Goal: Information Seeking & Learning: Learn about a topic

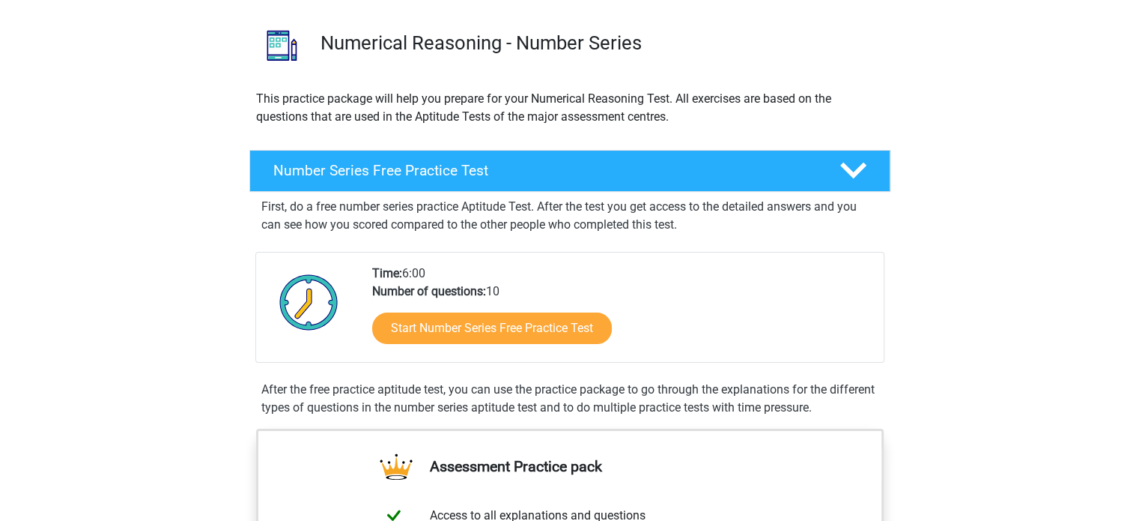
scroll to position [98, 0]
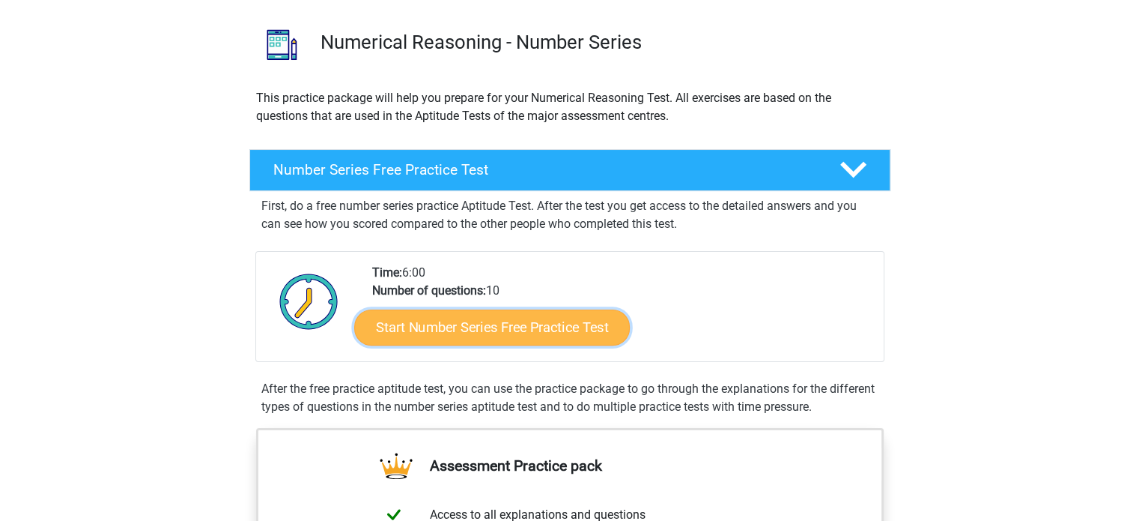
click at [493, 324] on link "Start Number Series Free Practice Test" at bounding box center [492, 327] width 276 height 36
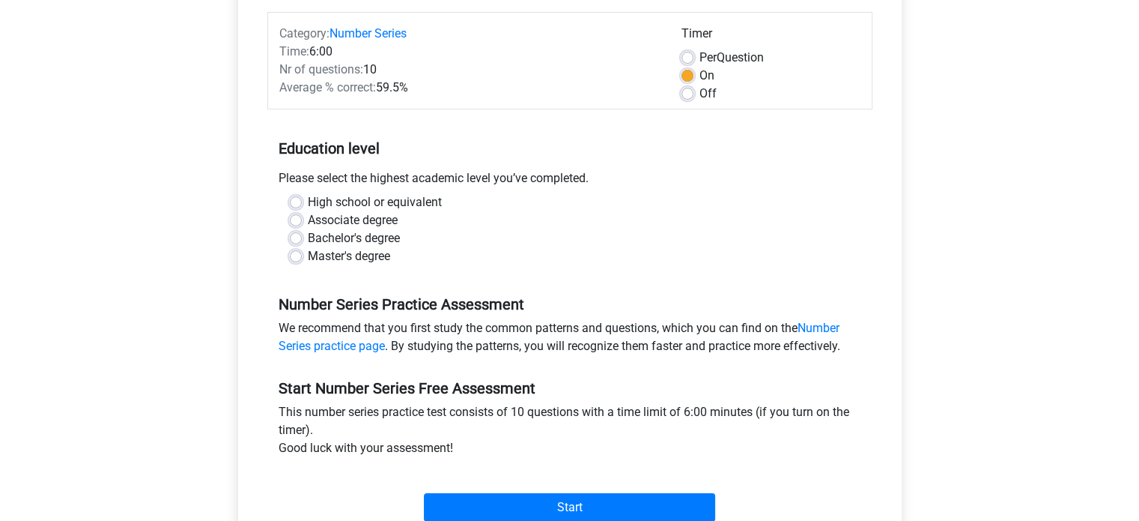
scroll to position [198, 0]
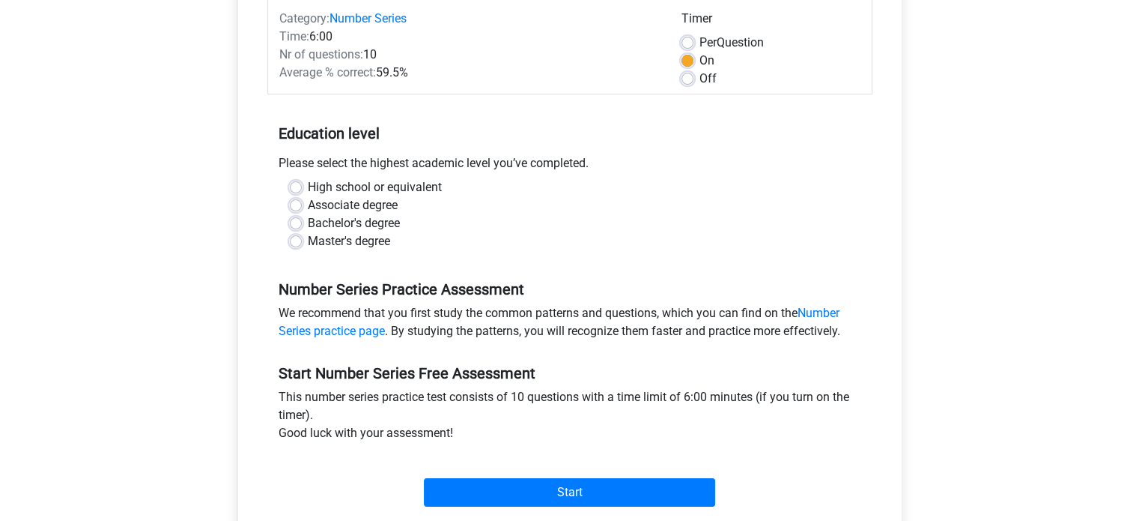
click at [545, 324] on div "We recommend that you first study the common patterns and questions, which you …" at bounding box center [569, 325] width 605 height 42
click at [339, 245] on label "Master's degree" at bounding box center [349, 241] width 82 height 18
click at [302, 245] on input "Master's degree" at bounding box center [296, 239] width 12 height 15
radio input "true"
click at [808, 310] on link "Number Series practice page" at bounding box center [559, 322] width 561 height 32
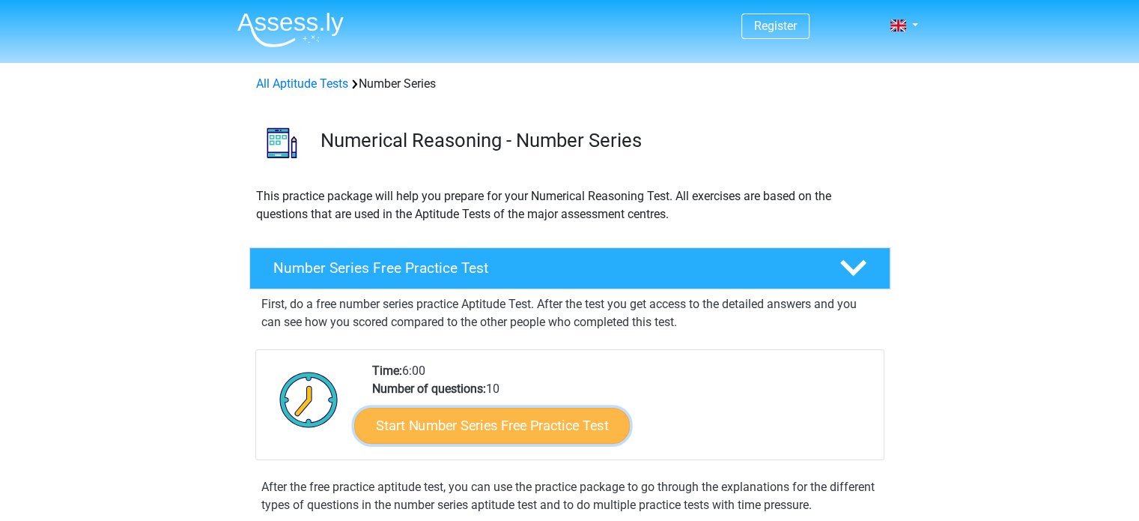
click at [537, 425] on link "Start Number Series Free Practice Test" at bounding box center [492, 425] width 276 height 36
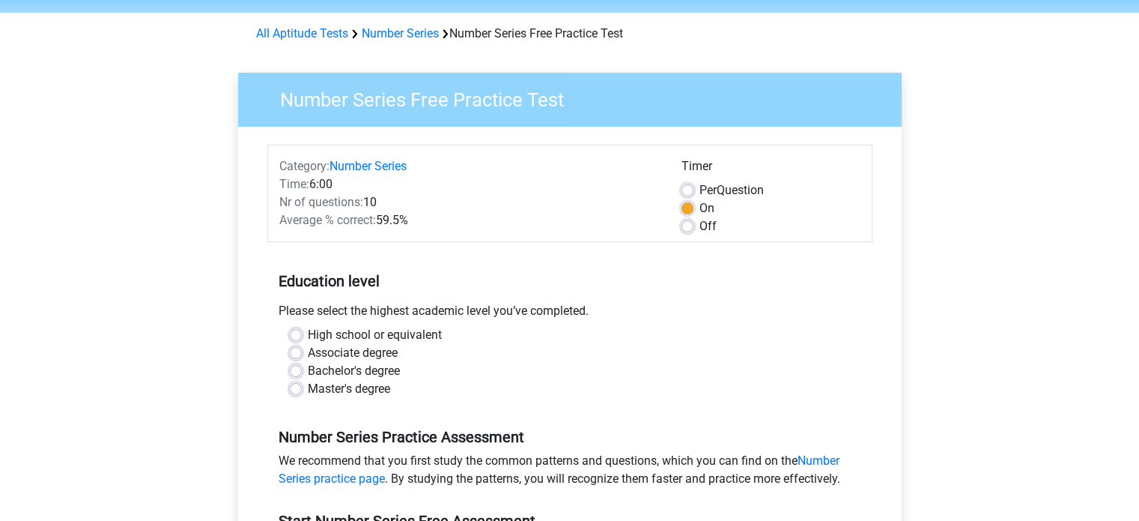
scroll to position [51, 0]
click at [378, 381] on label "Master's degree" at bounding box center [349, 388] width 82 height 18
click at [302, 381] on input "Master's degree" at bounding box center [296, 386] width 12 height 15
radio input "true"
click at [700, 228] on label "Off" at bounding box center [708, 225] width 17 height 18
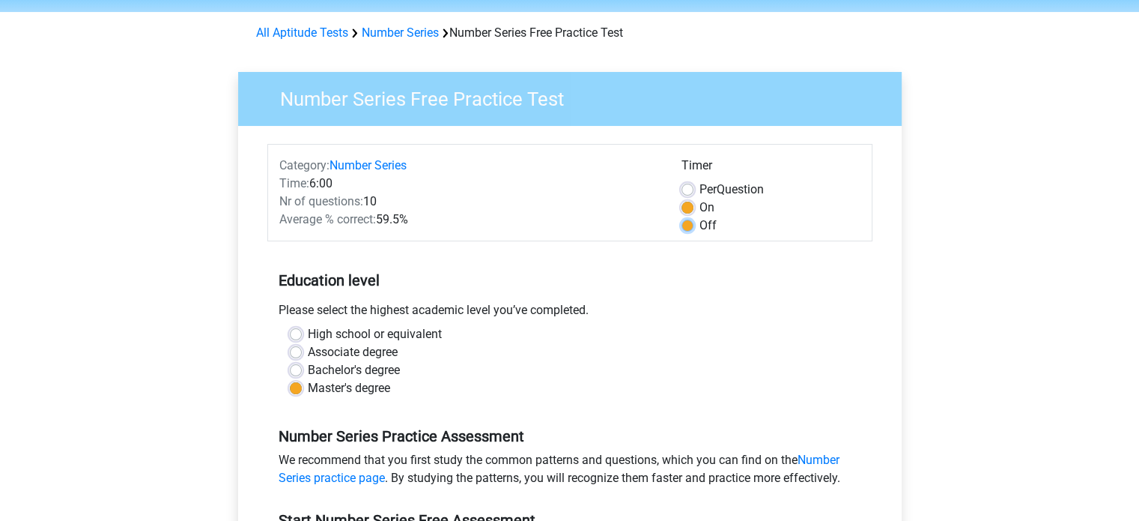
click at [689, 228] on input "Off" at bounding box center [688, 223] width 12 height 15
radio input "true"
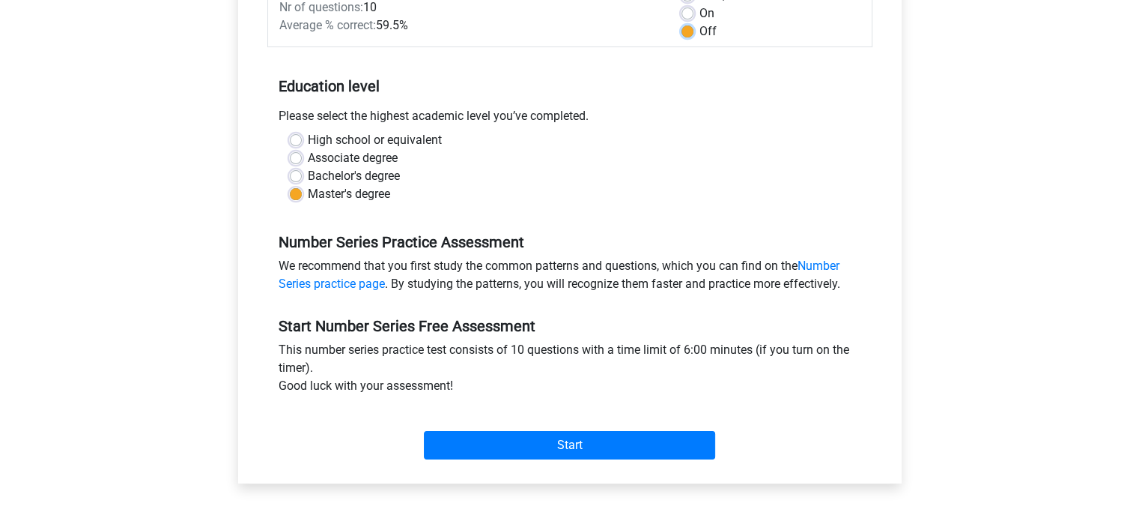
scroll to position [246, 0]
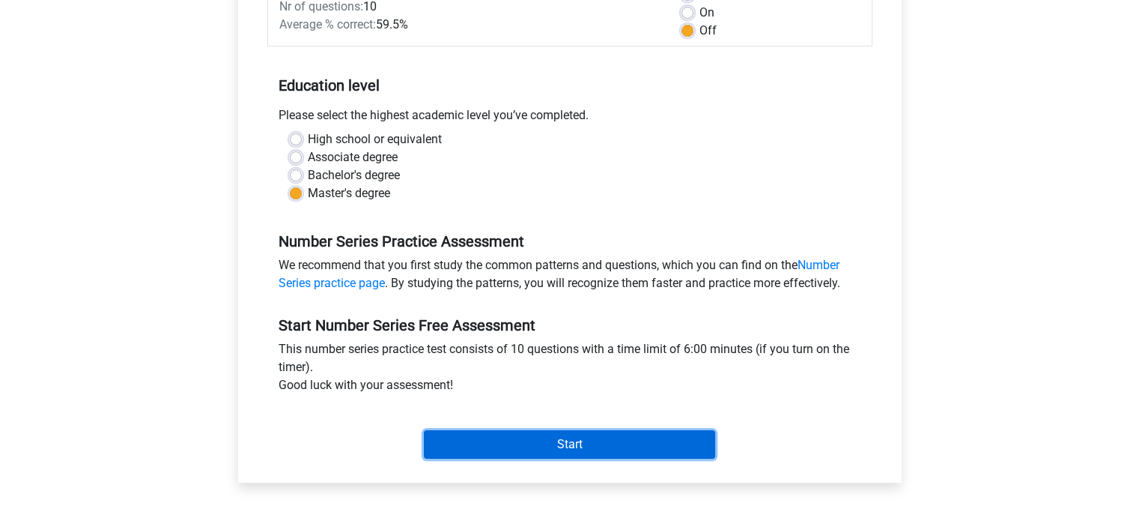
click at [565, 433] on input "Start" at bounding box center [569, 444] width 291 height 28
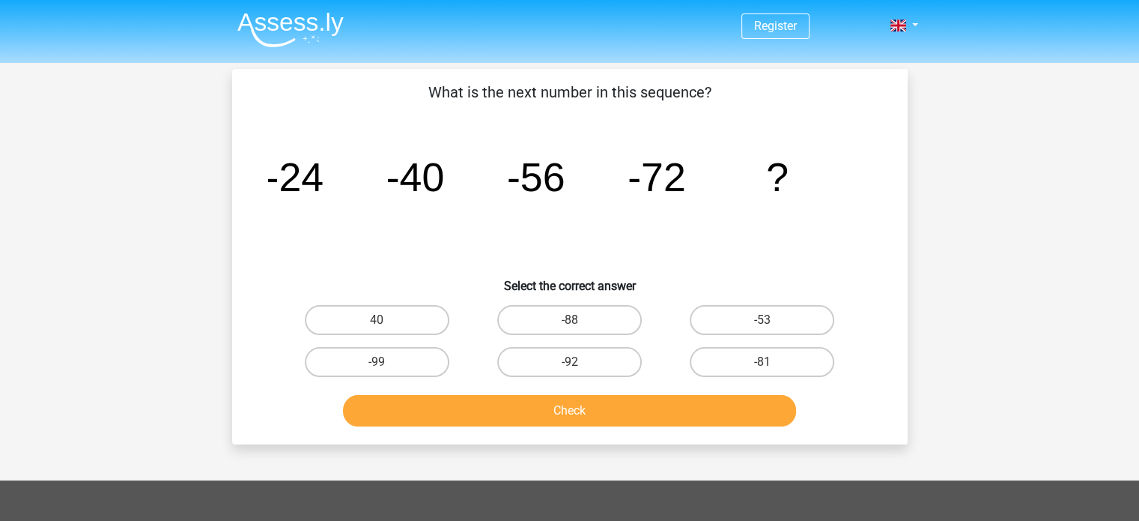
click at [577, 324] on input "-88" at bounding box center [574, 325] width 10 height 10
radio input "true"
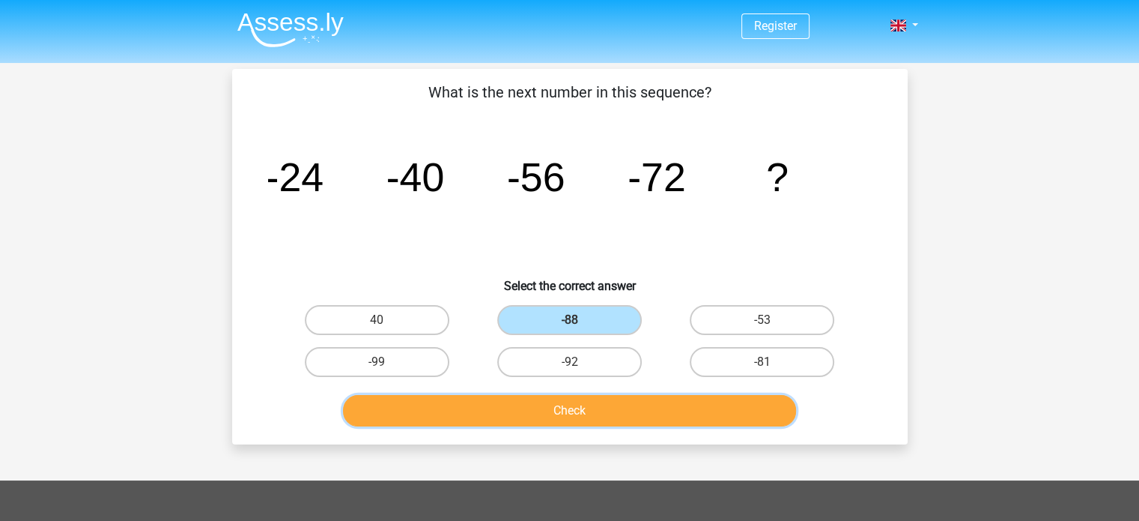
click at [572, 414] on button "Check" at bounding box center [569, 410] width 453 height 31
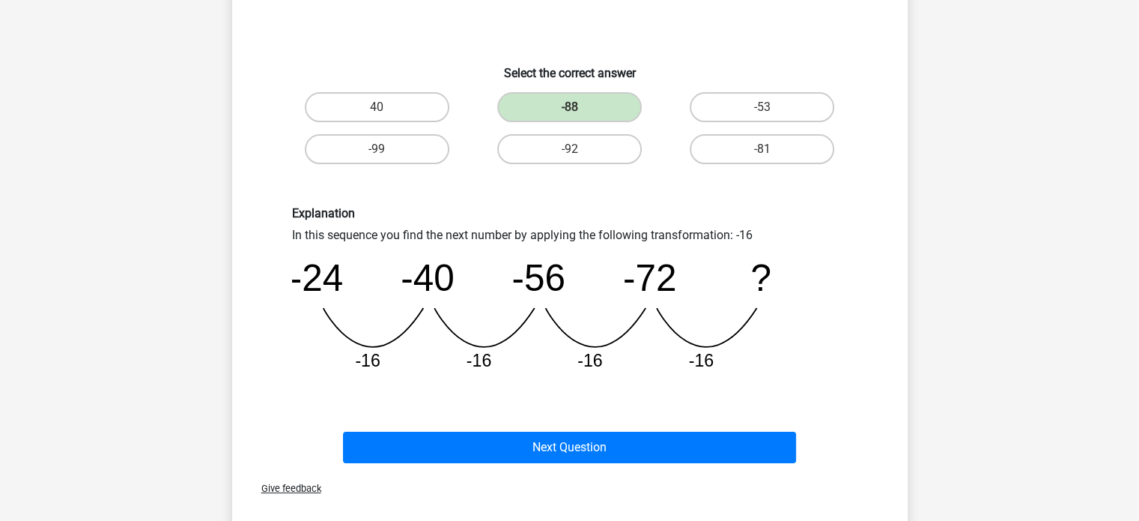
scroll to position [212, 0]
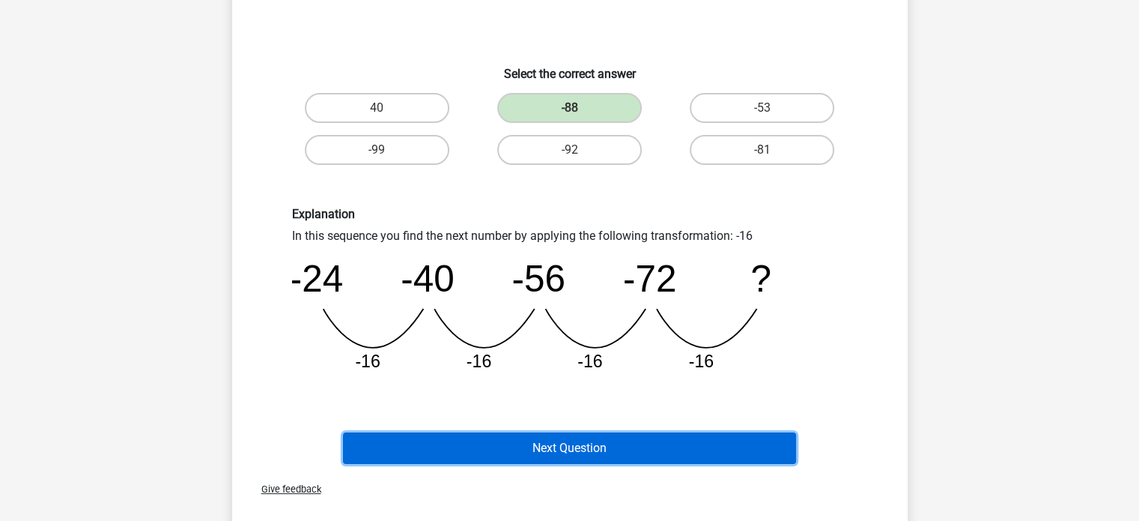
click at [565, 455] on button "Next Question" at bounding box center [569, 447] width 453 height 31
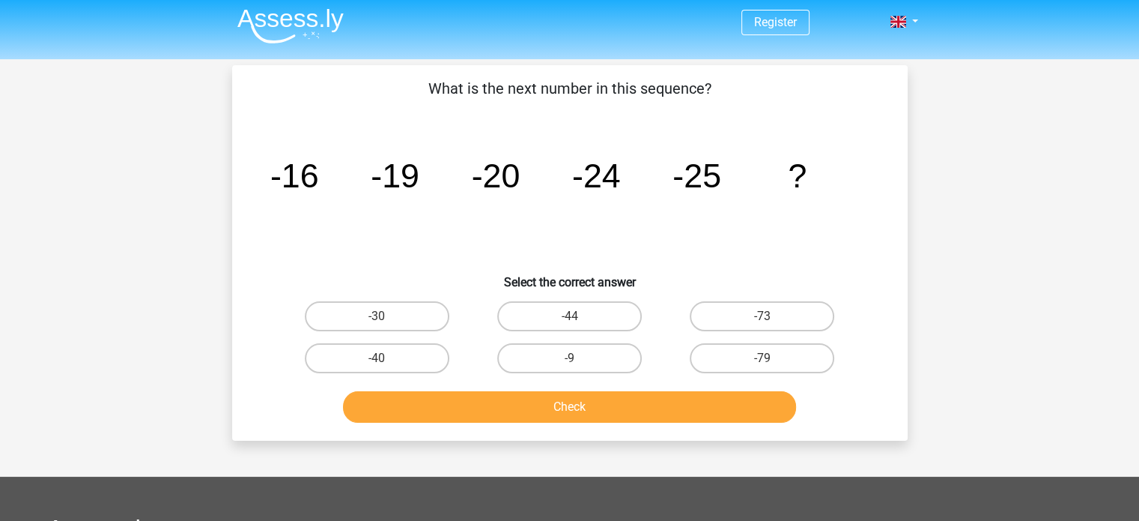
scroll to position [3, 0]
click at [404, 308] on label "-30" at bounding box center [377, 317] width 145 height 30
click at [386, 317] on input "-30" at bounding box center [382, 322] width 10 height 10
radio input "true"
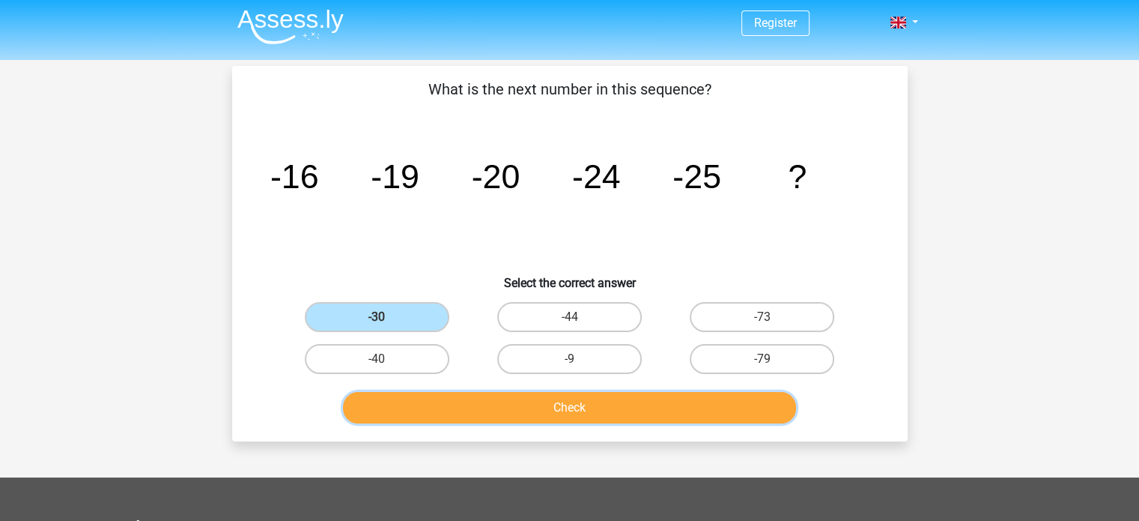
click at [597, 407] on button "Check" at bounding box center [569, 407] width 453 height 31
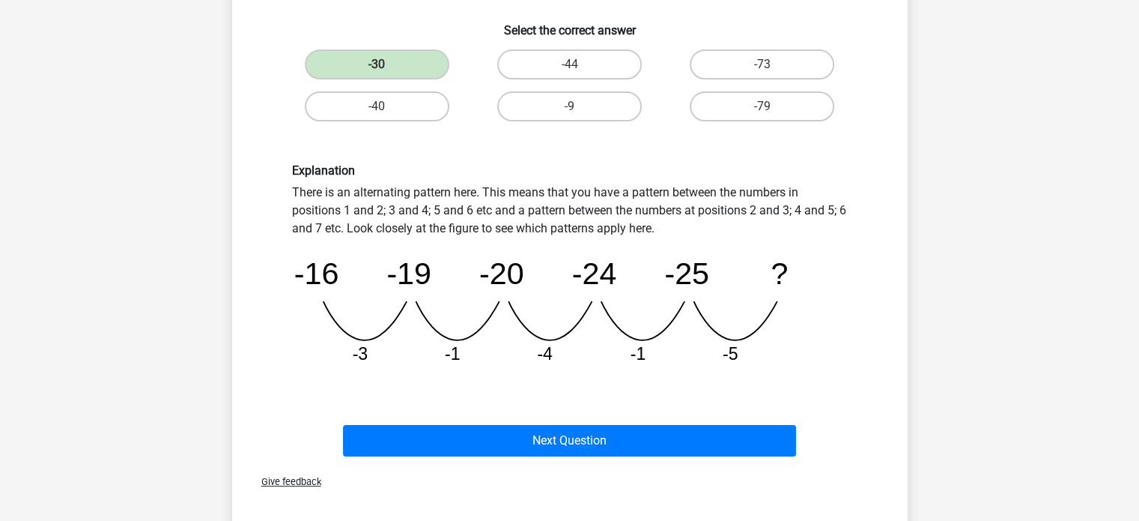
scroll to position [257, 0]
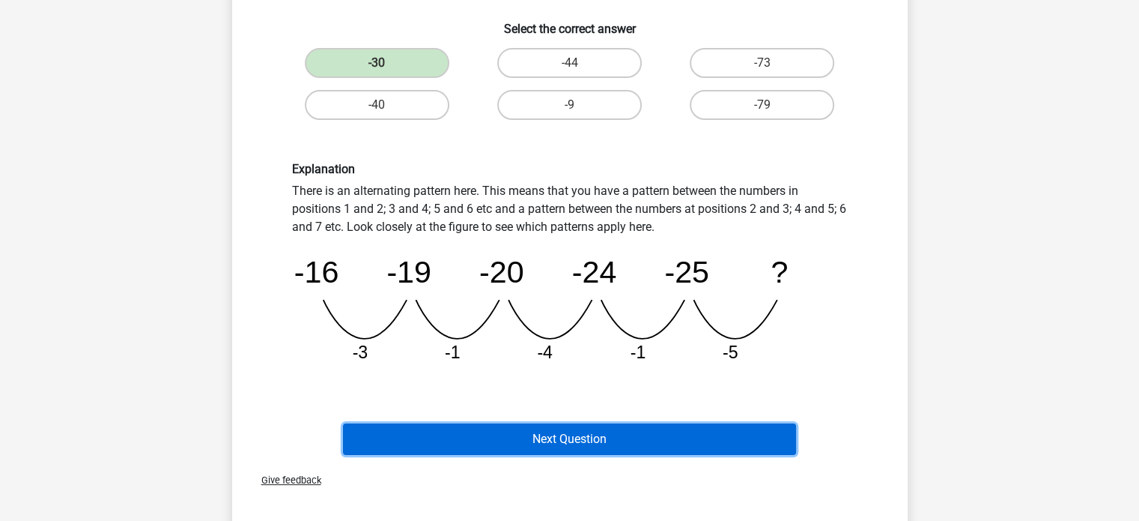
click at [558, 425] on button "Next Question" at bounding box center [569, 438] width 453 height 31
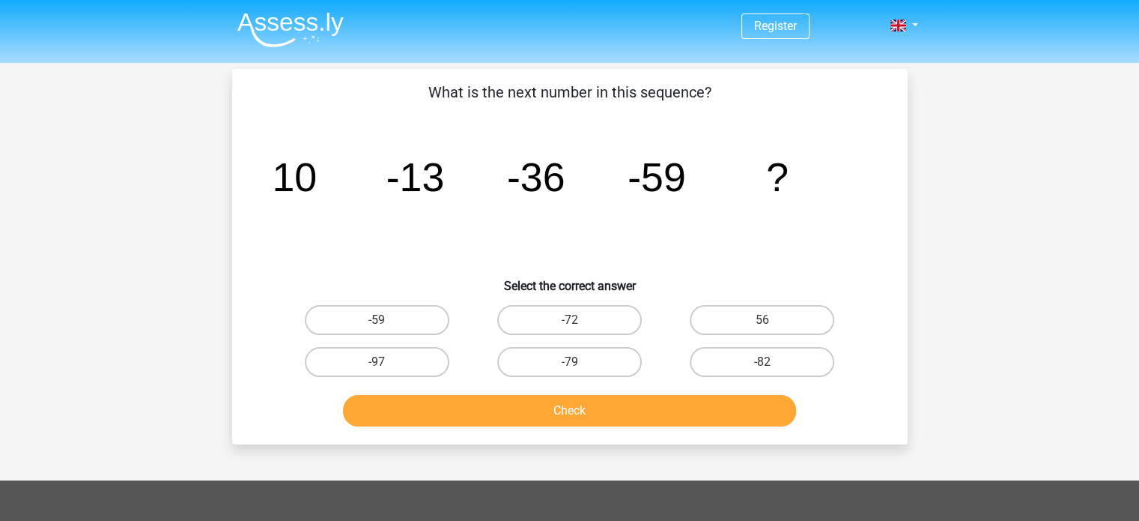
scroll to position [1, 0]
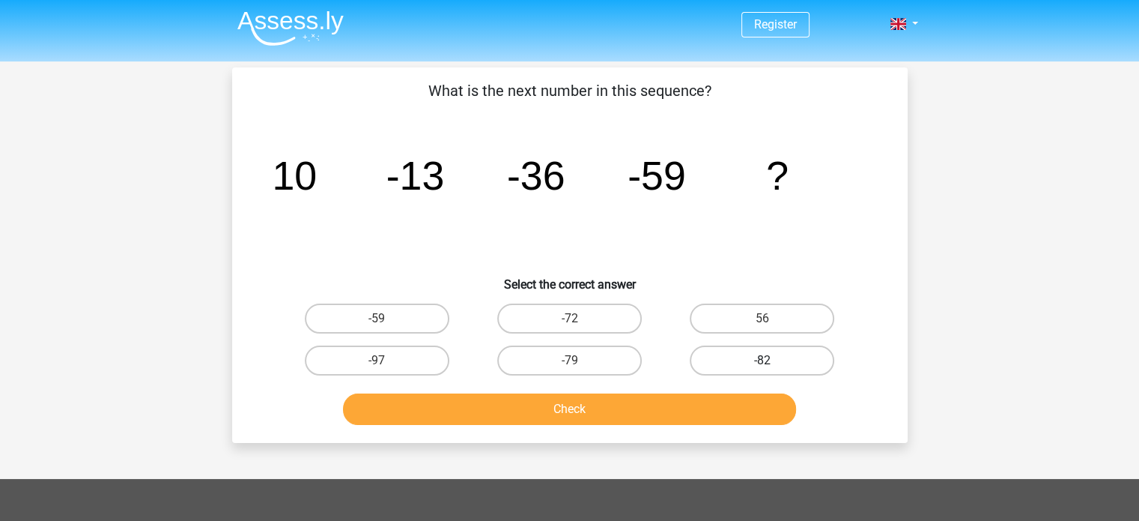
click at [718, 351] on label "-82" at bounding box center [762, 360] width 145 height 30
click at [762, 360] on input "-82" at bounding box center [767, 365] width 10 height 10
radio input "true"
click at [590, 393] on button "Check" at bounding box center [569, 408] width 453 height 31
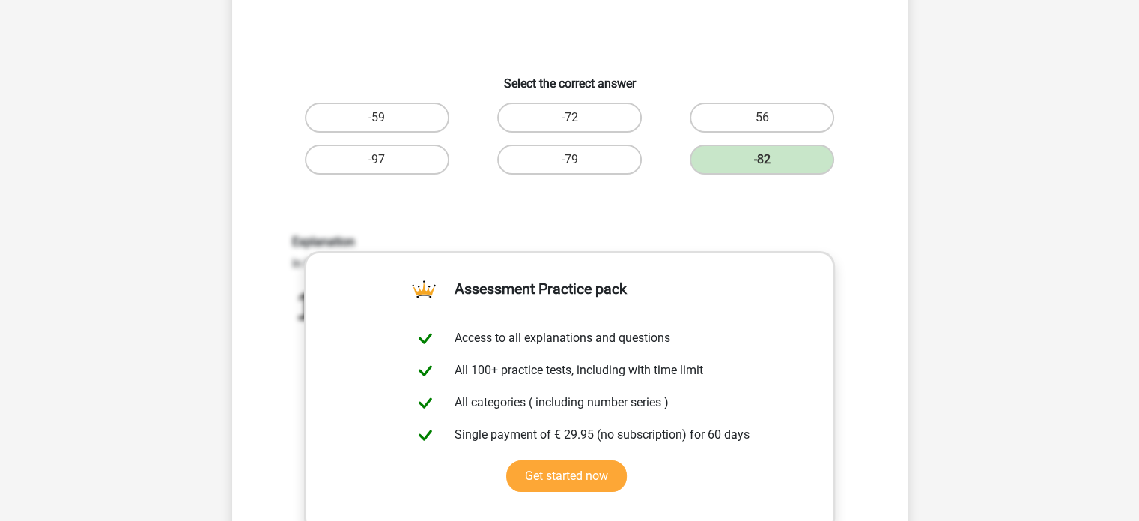
scroll to position [203, 0]
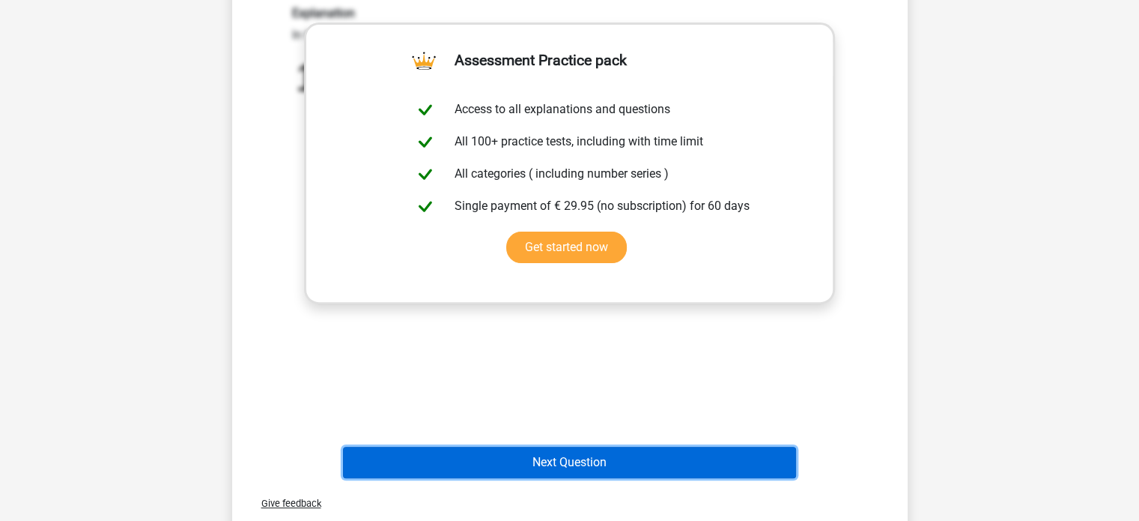
click at [557, 465] on button "Next Question" at bounding box center [569, 461] width 453 height 31
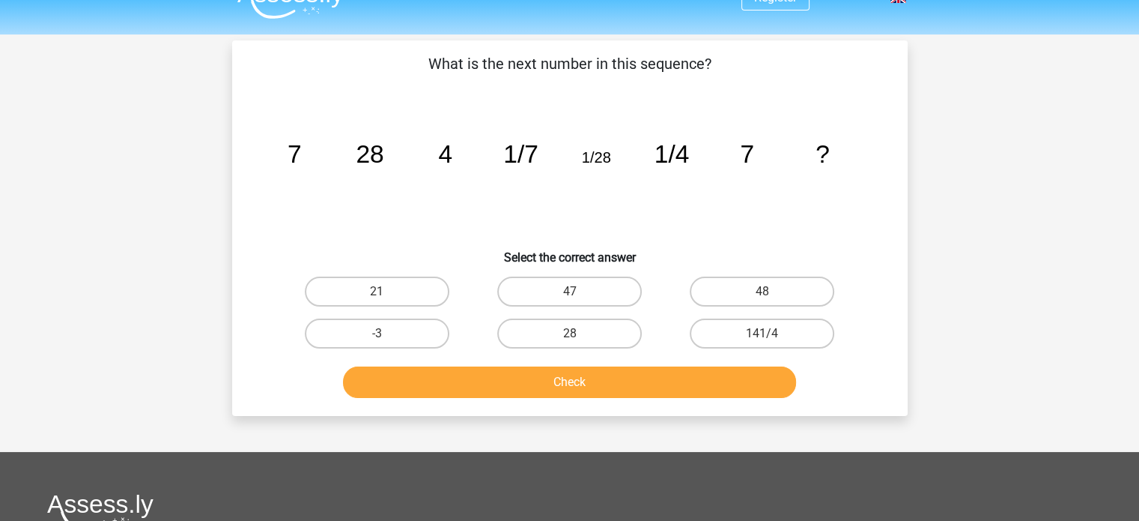
scroll to position [0, 0]
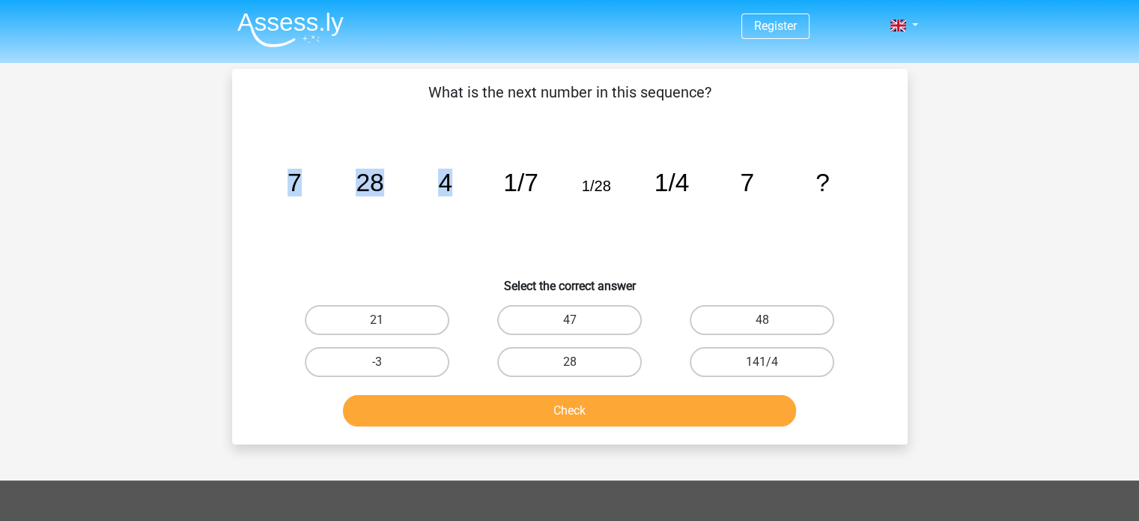
drag, startPoint x: 288, startPoint y: 186, endPoint x: 458, endPoint y: 175, distance: 170.4
click at [458, 175] on icon "image/svg+xml 7 28 4 1/7 1/28 1/4 7 ?" at bounding box center [570, 190] width 604 height 151
drag, startPoint x: 291, startPoint y: 185, endPoint x: 386, endPoint y: 182, distance: 95.2
click at [386, 182] on icon "image/svg+xml 7 28 4 1/7 1/28 1/4 7 ?" at bounding box center [570, 190] width 604 height 151
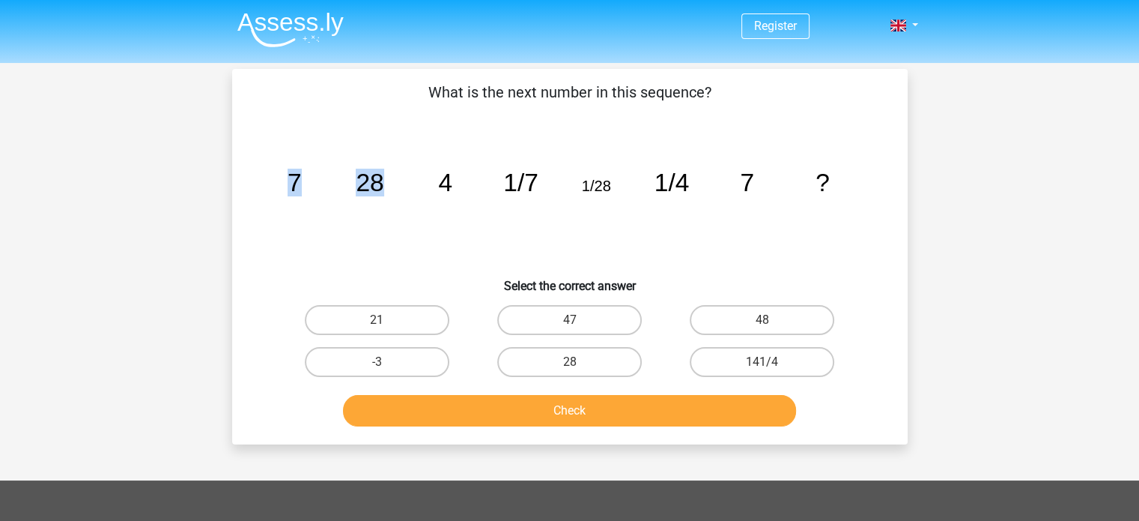
click at [386, 182] on icon "image/svg+xml 7 28 4 1/7 1/28 1/4 7 ?" at bounding box center [570, 190] width 604 height 151
click at [736, 352] on label "141/4" at bounding box center [762, 362] width 145 height 30
click at [762, 362] on input "141/4" at bounding box center [767, 367] width 10 height 10
radio input "true"
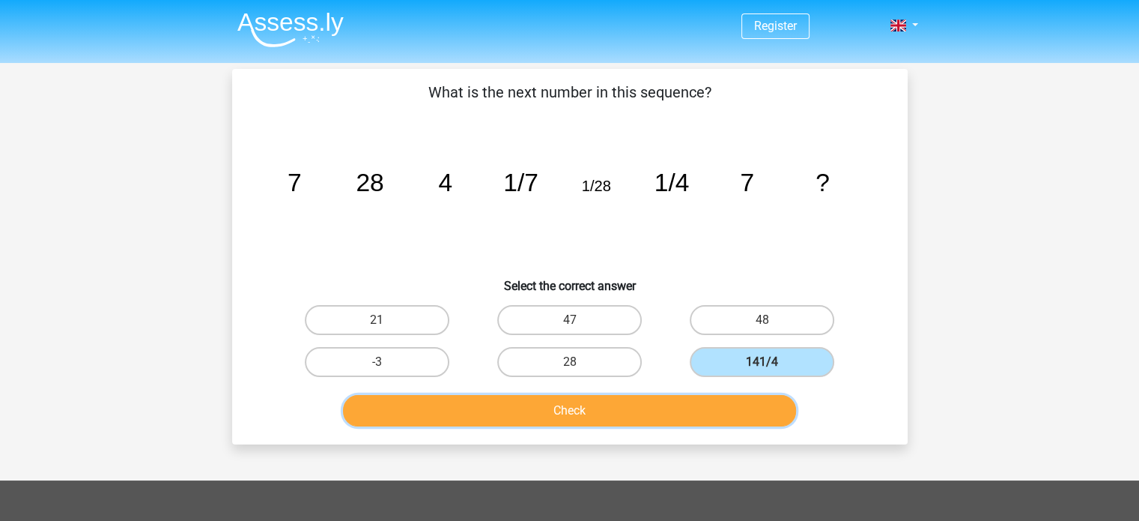
click at [664, 410] on button "Check" at bounding box center [569, 410] width 453 height 31
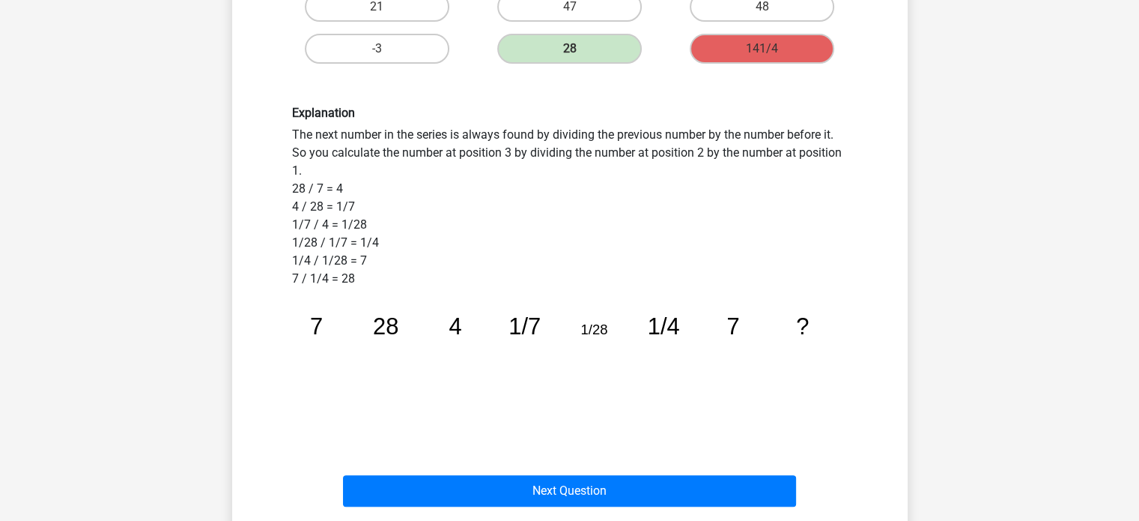
scroll to position [315, 0]
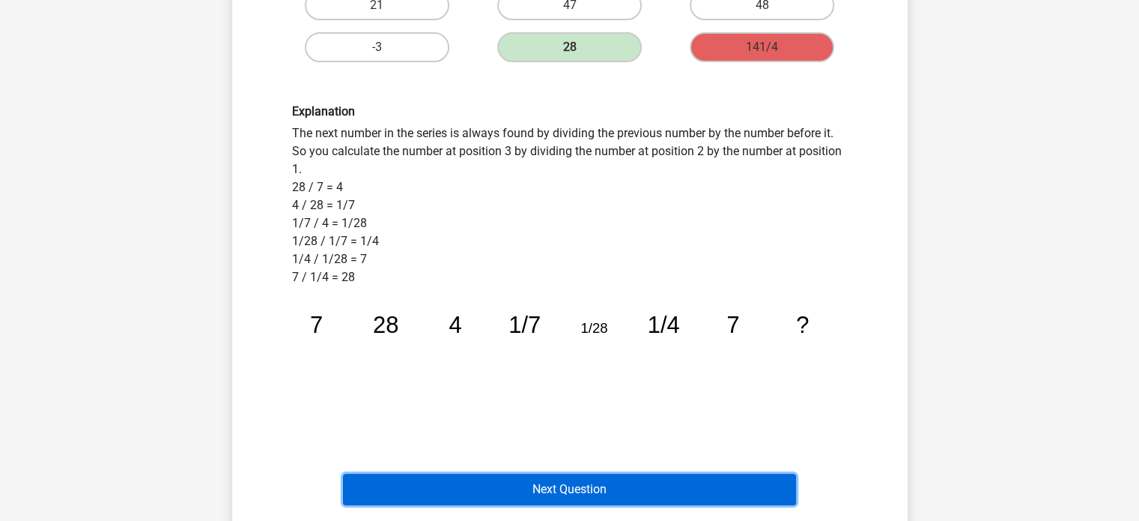
click at [572, 482] on button "Next Question" at bounding box center [569, 488] width 453 height 31
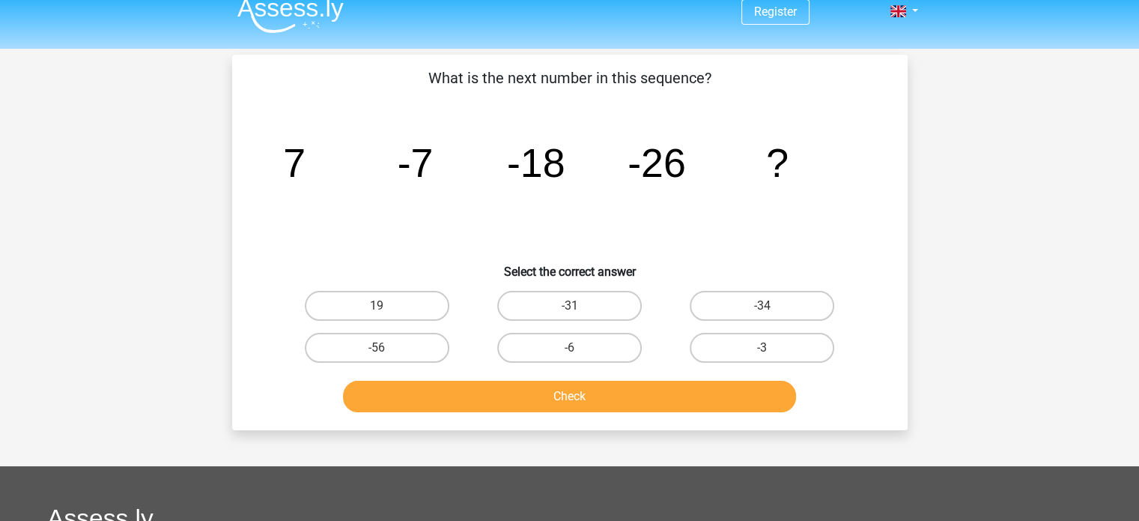
scroll to position [13, 0]
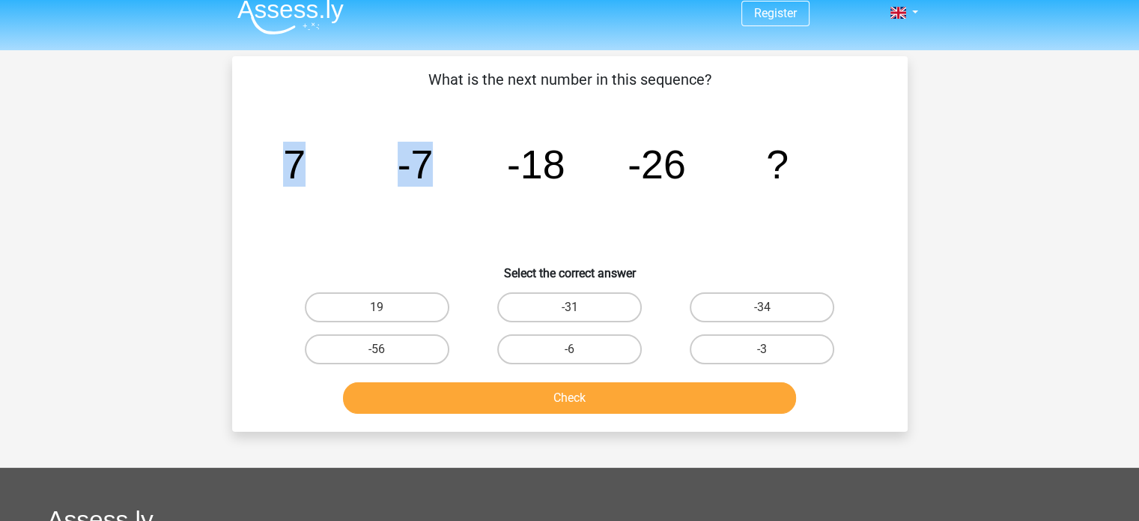
drag, startPoint x: 279, startPoint y: 164, endPoint x: 424, endPoint y: 173, distance: 145.6
click at [424, 173] on icon "image/svg+xml 7 -7 -18 -26 ?" at bounding box center [570, 178] width 604 height 151
click at [451, 175] on icon "image/svg+xml 7 -7 -18 -26 ?" at bounding box center [570, 178] width 604 height 151
drag, startPoint x: 586, startPoint y: 166, endPoint x: 365, endPoint y: 161, distance: 221.0
click at [365, 161] on icon "image/svg+xml 7 -7 -18 -26 ?" at bounding box center [570, 178] width 604 height 151
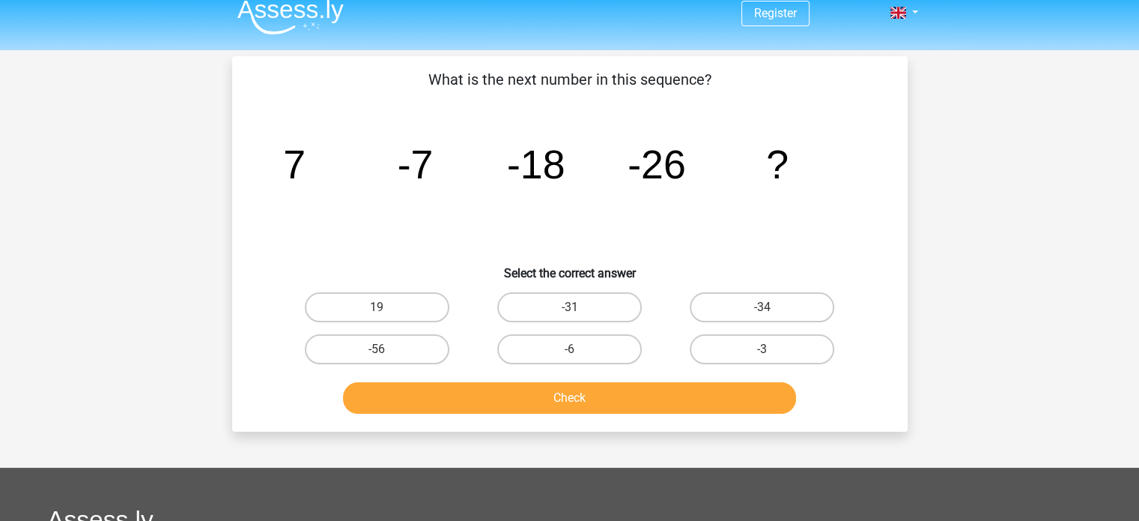
click at [685, 188] on icon "image/svg+xml 7 -7 -18 -26 ?" at bounding box center [570, 178] width 604 height 151
drag, startPoint x: 691, startPoint y: 171, endPoint x: 533, endPoint y: 185, distance: 157.9
click at [533, 185] on icon "image/svg+xml 7 -7 -18 -26 ?" at bounding box center [570, 178] width 604 height 151
click at [668, 218] on icon "image/svg+xml 7 -7 -18 -26 ?" at bounding box center [570, 178] width 604 height 151
click at [602, 308] on label "-31" at bounding box center [569, 307] width 145 height 30
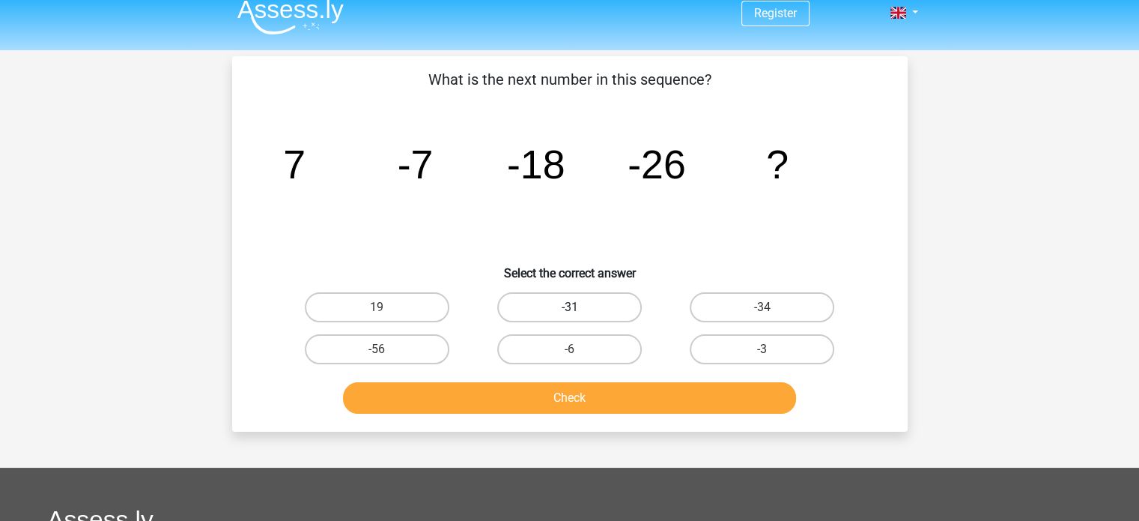
click at [579, 308] on input "-31" at bounding box center [574, 312] width 10 height 10
radio input "true"
click at [591, 366] on div "-6" at bounding box center [569, 349] width 192 height 42
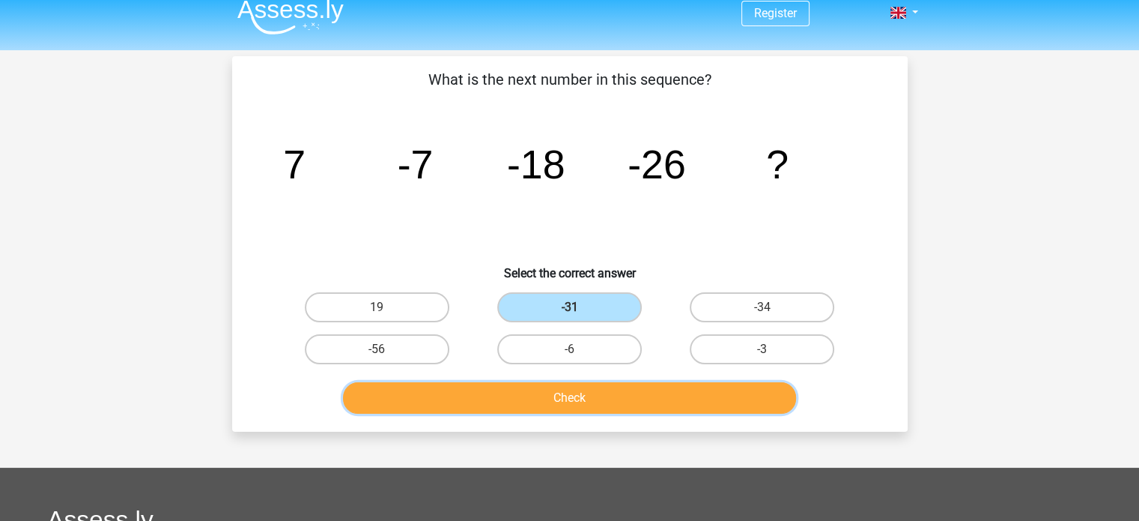
click at [569, 398] on button "Check" at bounding box center [569, 397] width 453 height 31
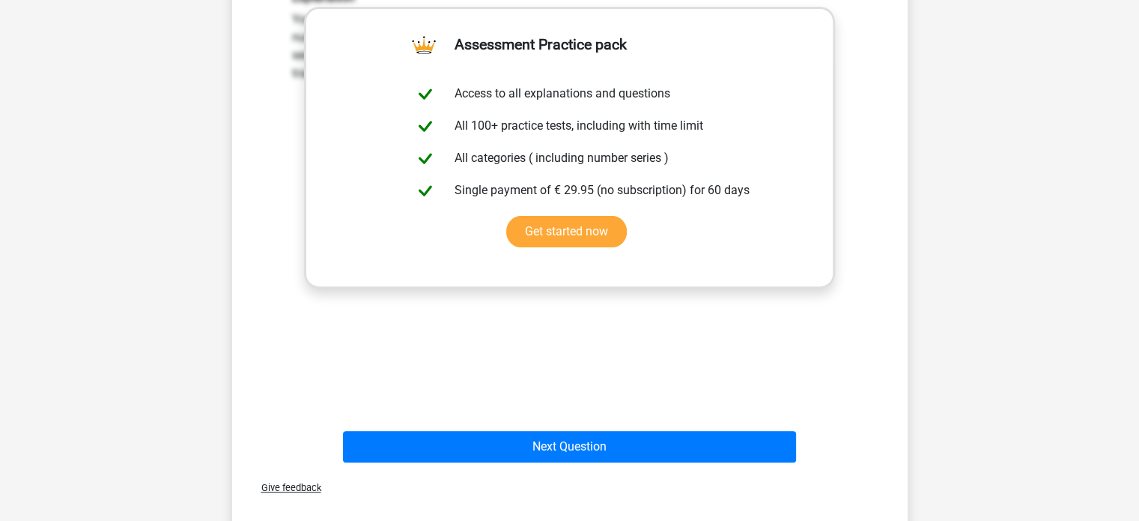
scroll to position [449, 0]
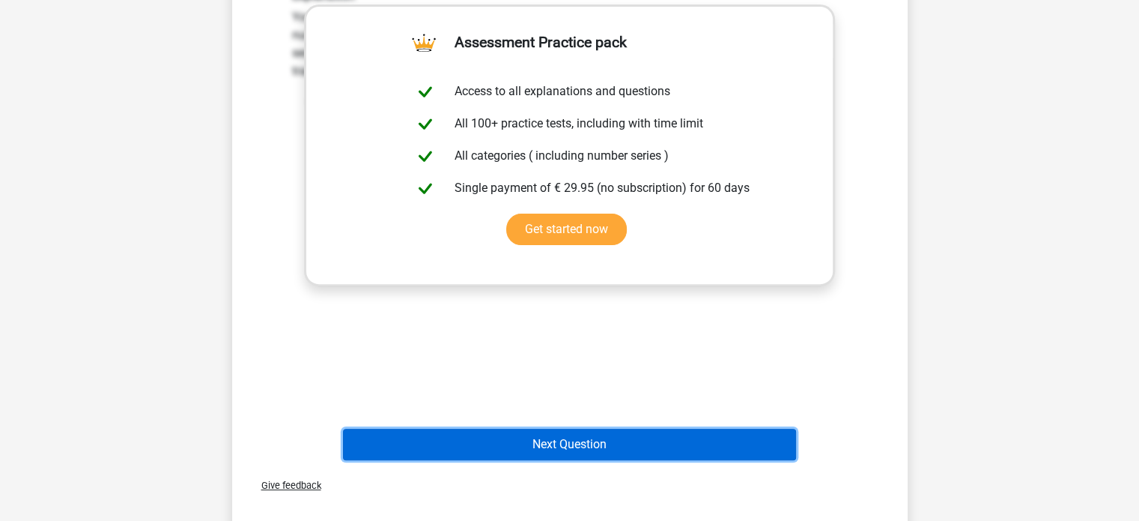
click at [576, 443] on button "Next Question" at bounding box center [569, 443] width 453 height 31
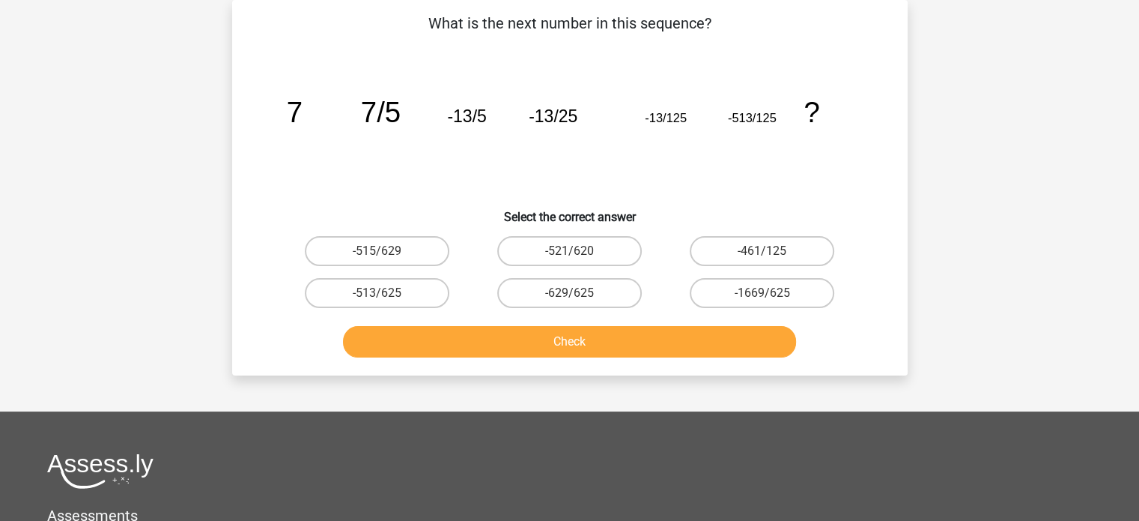
scroll to position [0, 0]
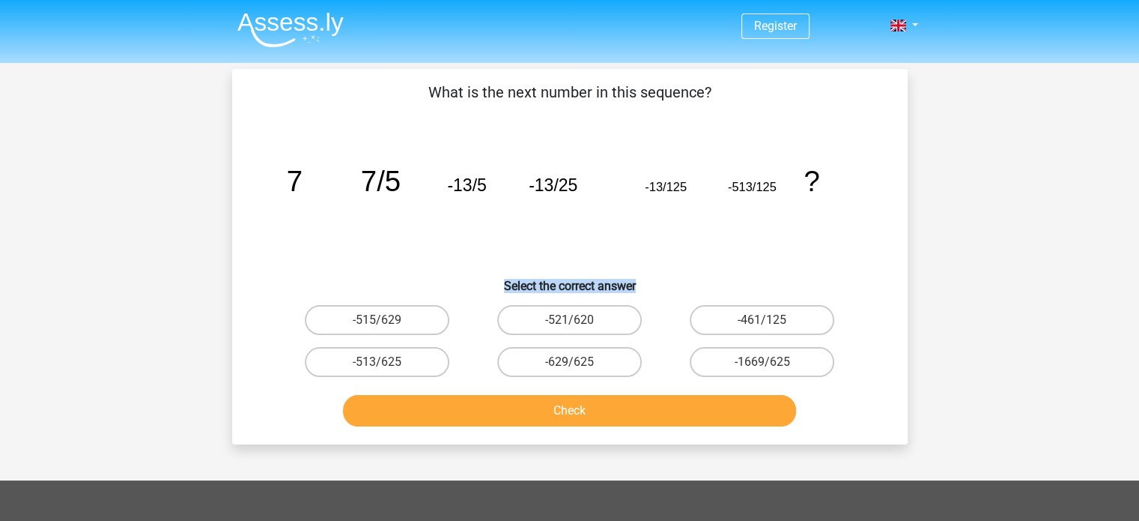
drag, startPoint x: 490, startPoint y: 279, endPoint x: 663, endPoint y: 277, distance: 173.0
click at [663, 277] on h6 "Select the correct answer" at bounding box center [570, 280] width 628 height 26
drag, startPoint x: 421, startPoint y: 83, endPoint x: 737, endPoint y: 79, distance: 316.1
click at [737, 79] on div "What is the next number in this sequence? image/svg+xml 7 7/5 -13/5 -13/25 -13/…" at bounding box center [570, 256] width 676 height 375
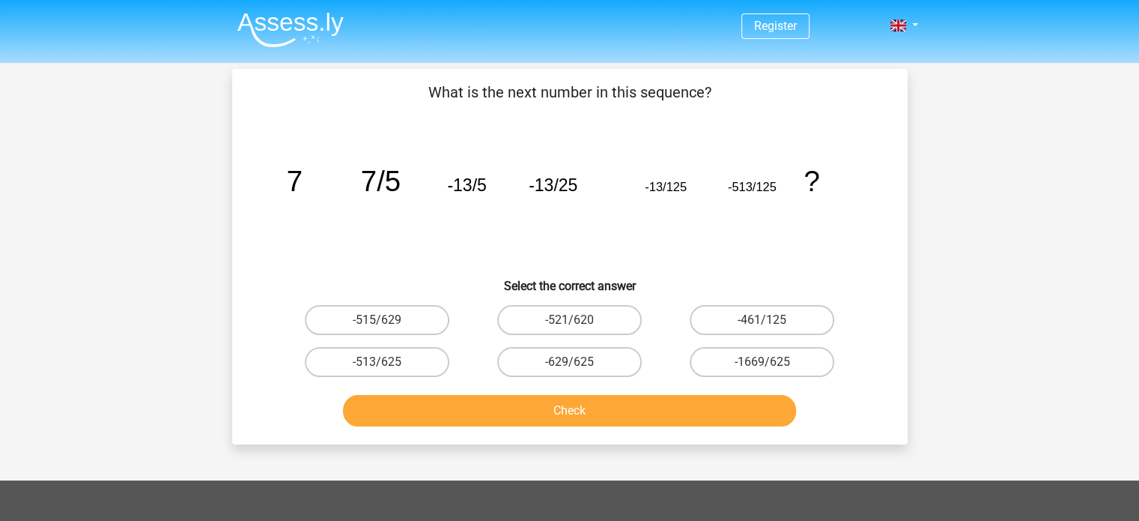
click at [563, 243] on icon "image/svg+xml 7 7/5 -13/5 -13/25 -13/125 -513/125 ?" at bounding box center [570, 190] width 604 height 151
click at [716, 327] on label "-461/125" at bounding box center [762, 320] width 145 height 30
click at [762, 327] on input "-461/125" at bounding box center [767, 325] width 10 height 10
radio input "true"
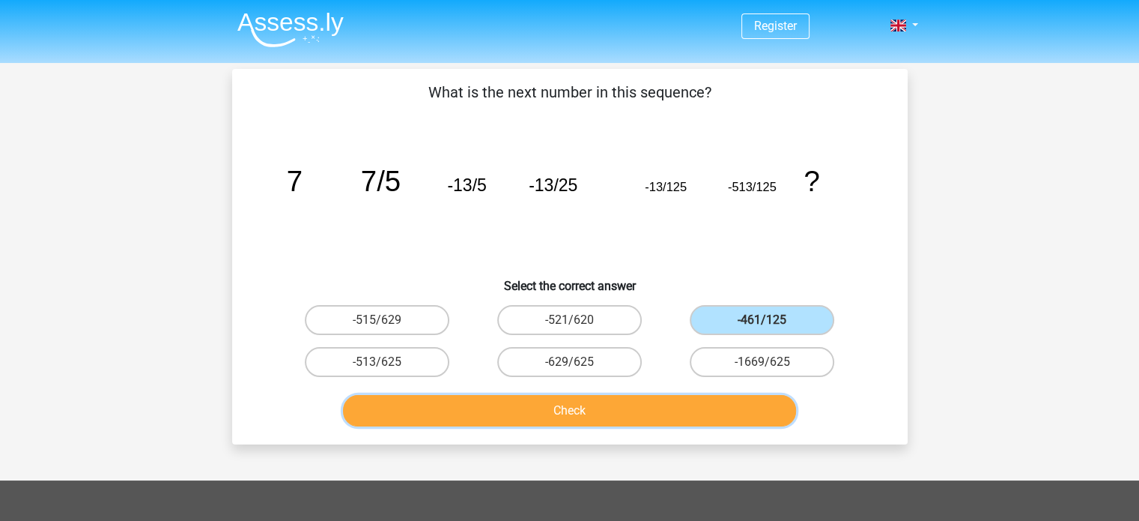
click at [640, 404] on button "Check" at bounding box center [569, 410] width 453 height 31
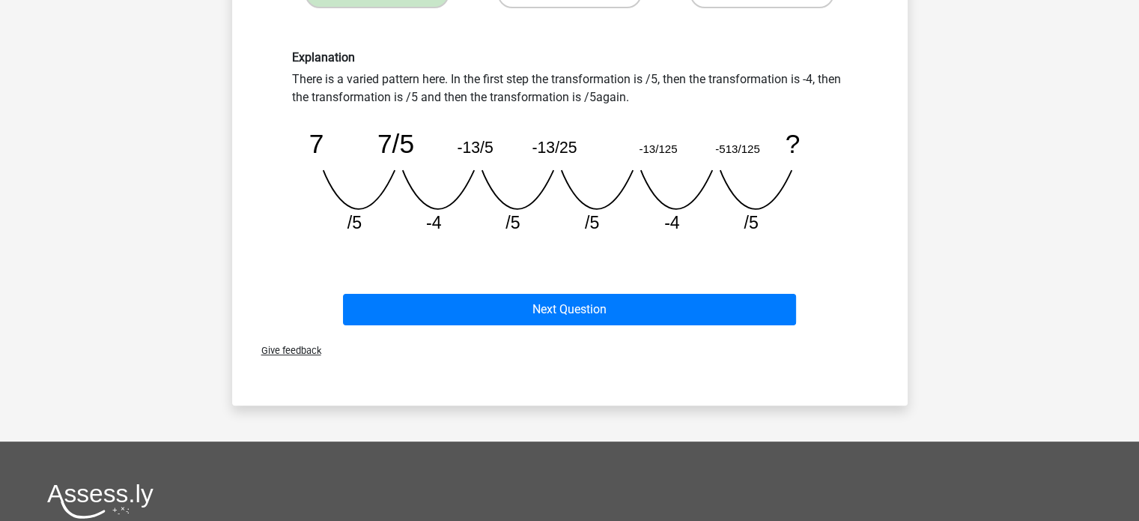
scroll to position [380, 0]
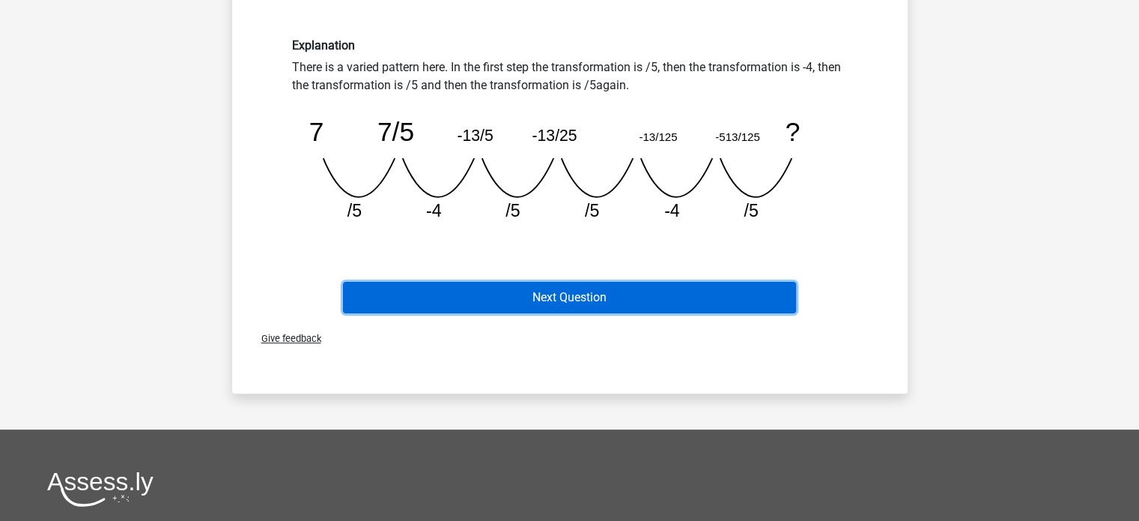
click at [568, 293] on button "Next Question" at bounding box center [569, 297] width 453 height 31
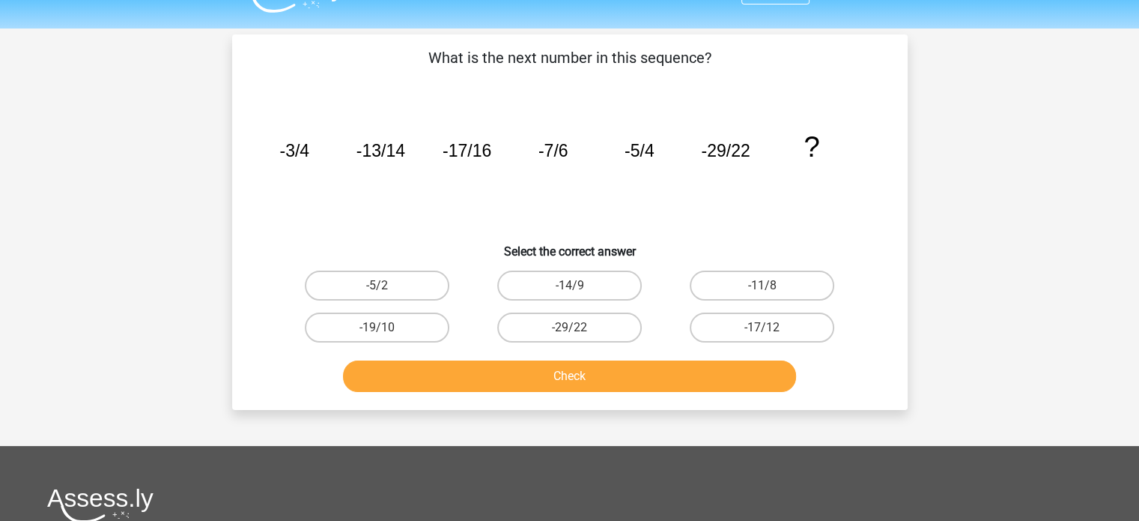
scroll to position [12, 0]
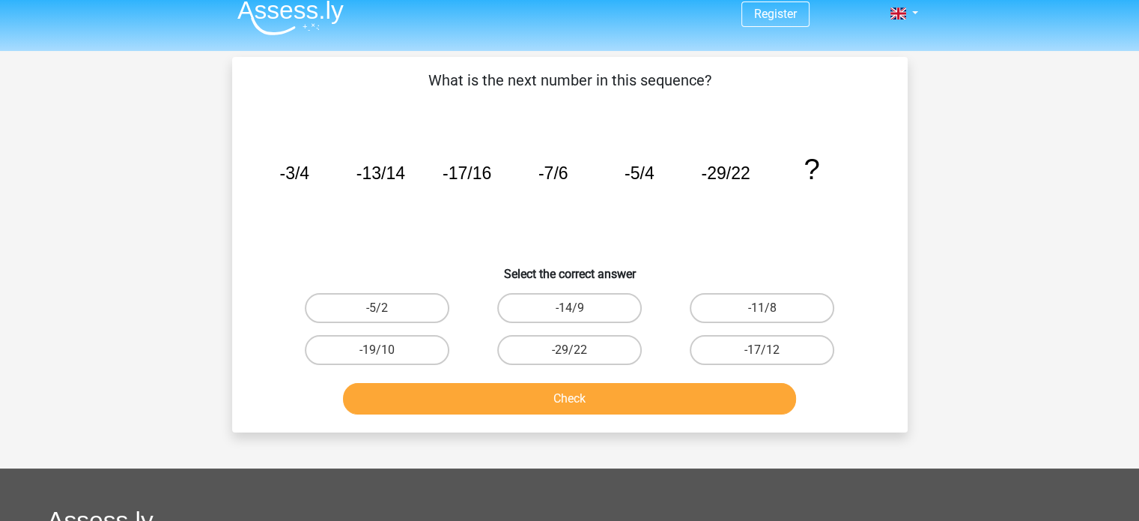
click at [507, 249] on icon "image/svg+xml -3/4 -13/14 -17/16 -7/6 -5/4 -29/22 ?" at bounding box center [570, 178] width 604 height 151
click at [701, 342] on label "-17/12" at bounding box center [762, 350] width 145 height 30
click at [762, 350] on input "-17/12" at bounding box center [767, 355] width 10 height 10
radio input "true"
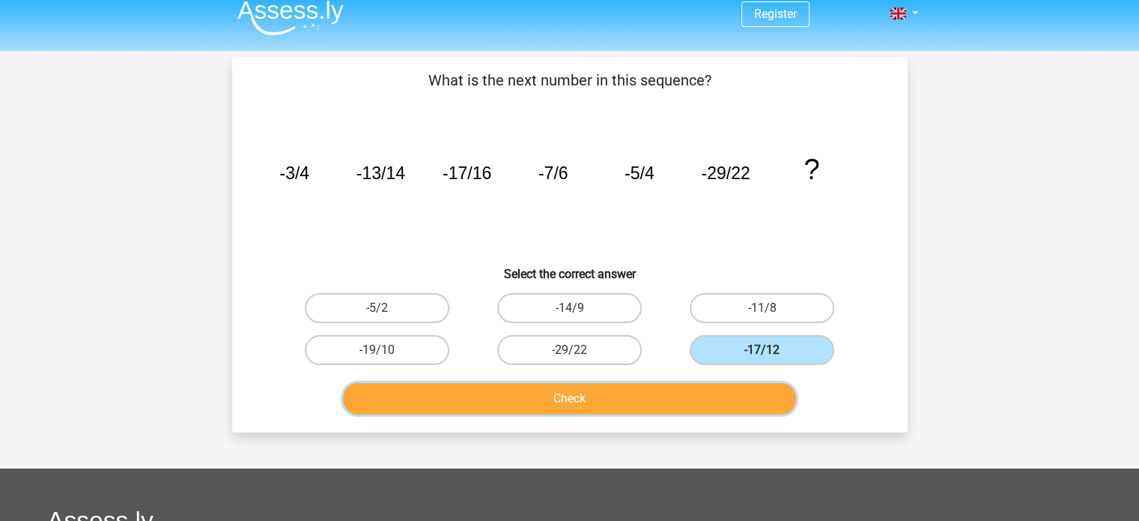
click at [603, 402] on button "Check" at bounding box center [569, 398] width 453 height 31
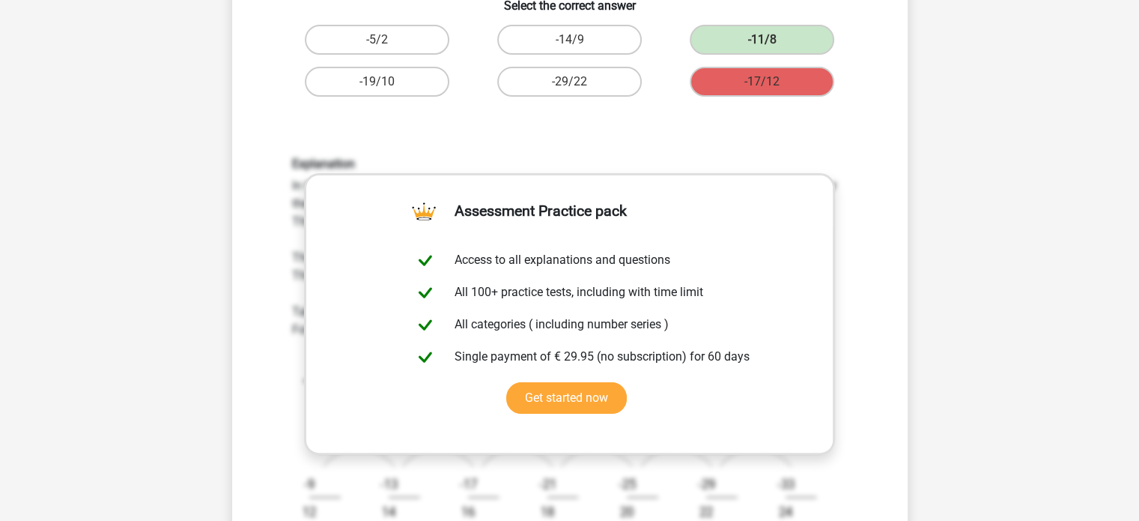
scroll to position [287, 0]
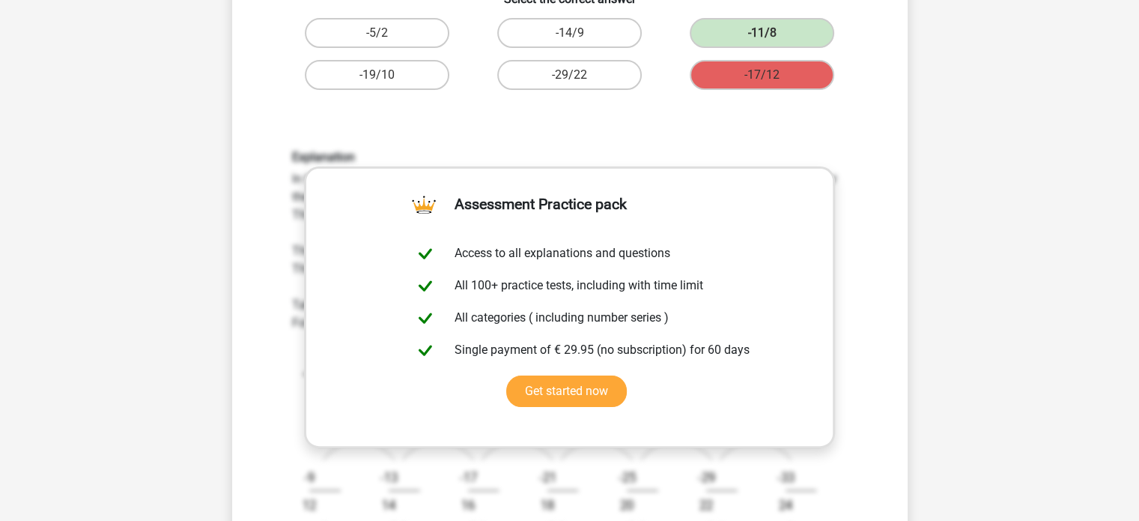
click at [735, 150] on h6 "Explanation" at bounding box center [570, 157] width 556 height 14
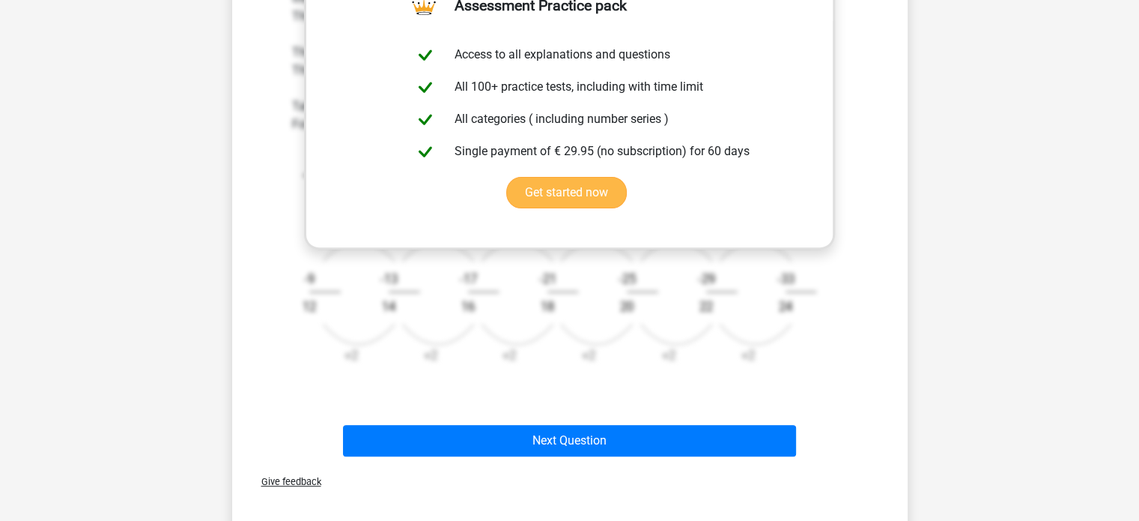
scroll to position [486, 0]
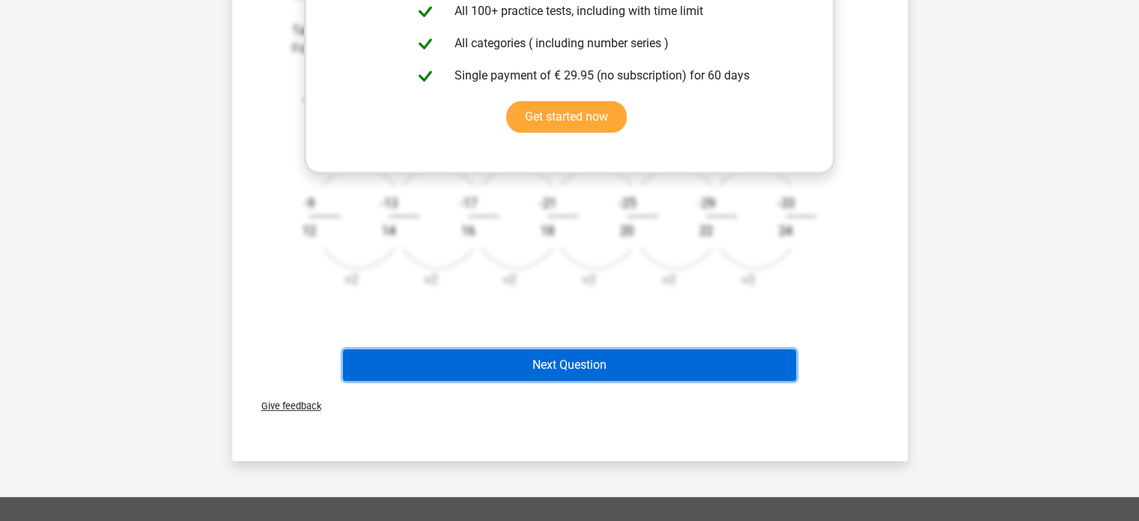
click at [596, 360] on button "Next Question" at bounding box center [569, 364] width 453 height 31
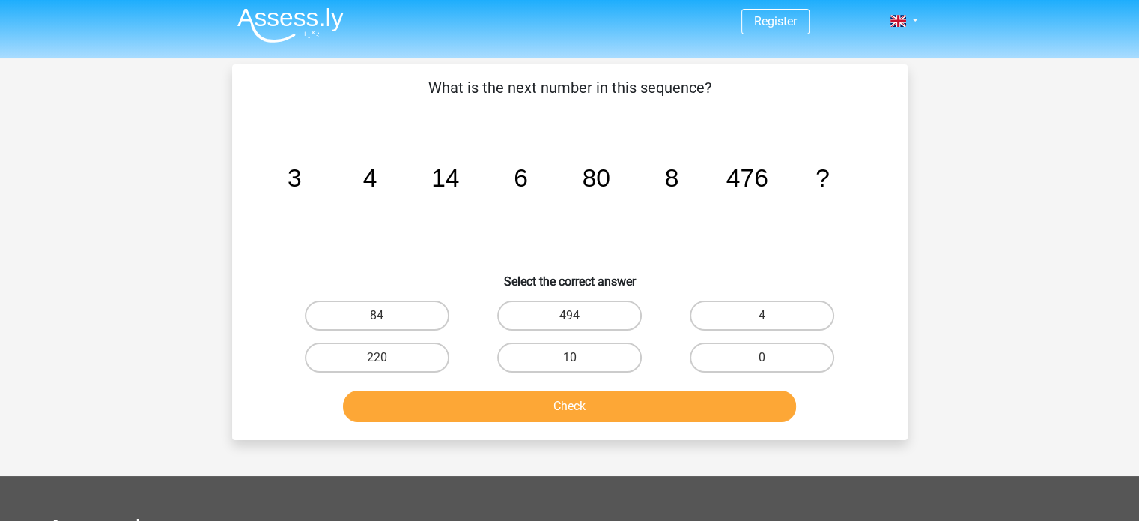
scroll to position [0, 0]
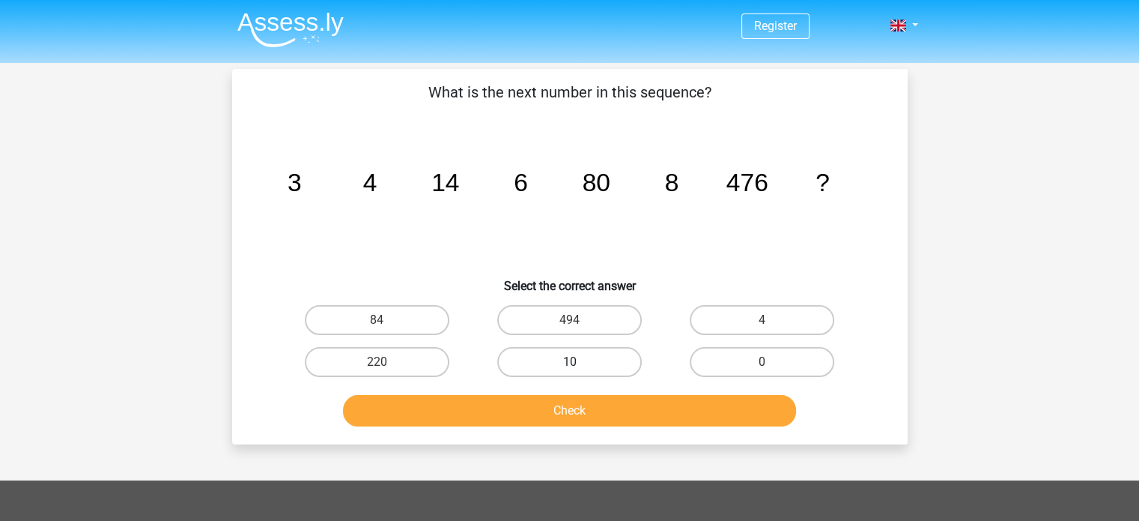
click at [601, 351] on label "10" at bounding box center [569, 362] width 145 height 30
click at [579, 362] on input "10" at bounding box center [574, 367] width 10 height 10
radio input "true"
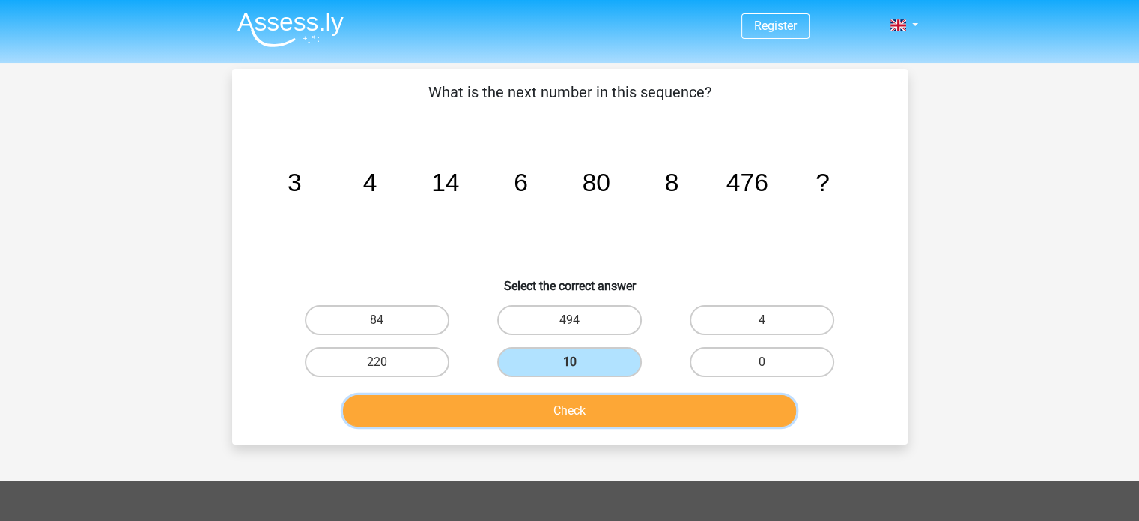
click at [571, 408] on button "Check" at bounding box center [569, 410] width 453 height 31
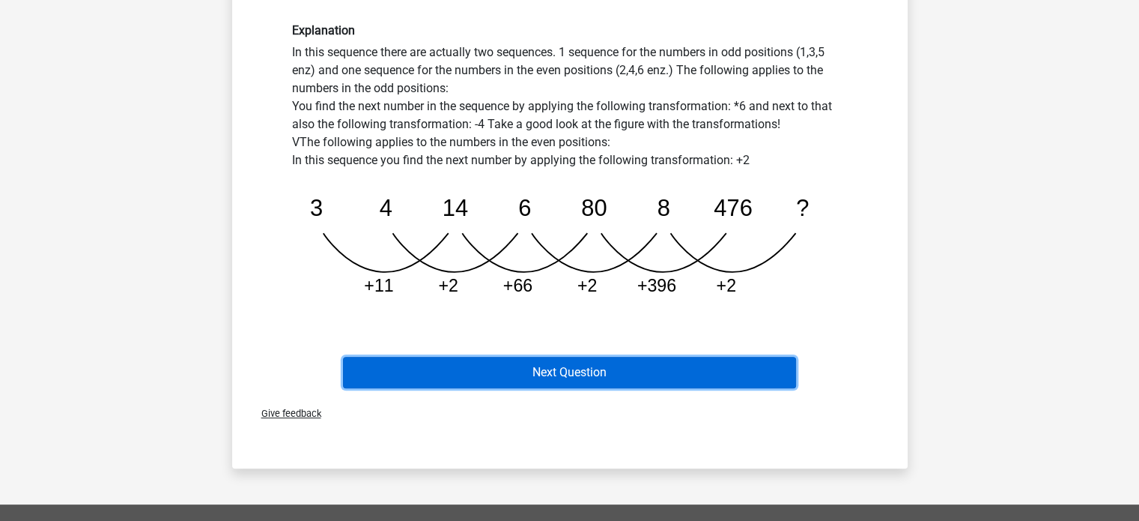
click at [599, 377] on button "Next Question" at bounding box center [569, 372] width 453 height 31
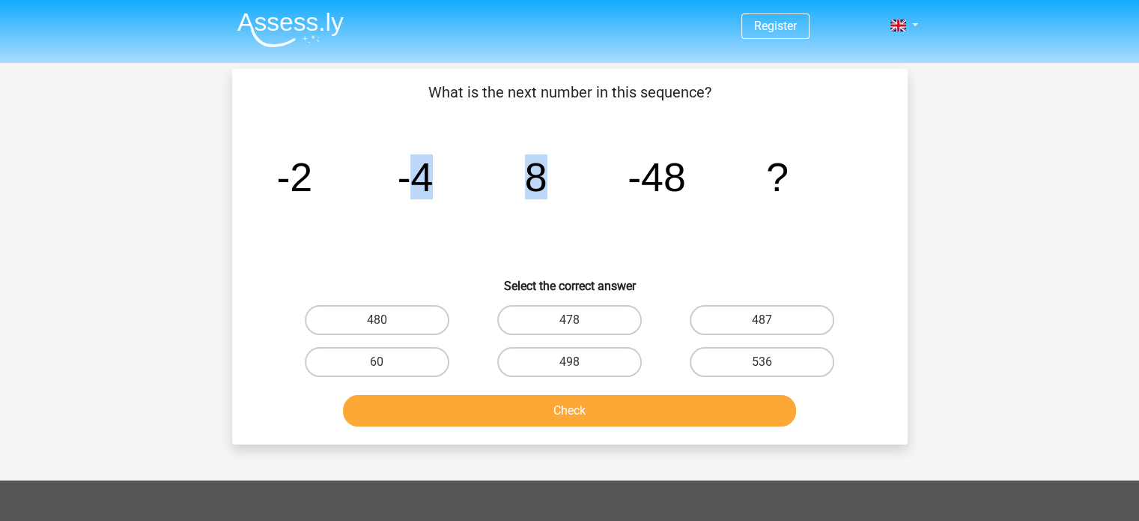
drag, startPoint x: 410, startPoint y: 179, endPoint x: 568, endPoint y: 185, distance: 157.4
click at [568, 185] on icon "image/svg+xml -2 -4 8 -48 ?" at bounding box center [570, 190] width 604 height 151
click at [692, 172] on icon "image/svg+xml -2 -4 8 -48 ?" at bounding box center [570, 190] width 604 height 151
click at [285, 167] on tspan "-2" at bounding box center [294, 176] width 36 height 45
drag, startPoint x: 278, startPoint y: 170, endPoint x: 796, endPoint y: 158, distance: 518.4
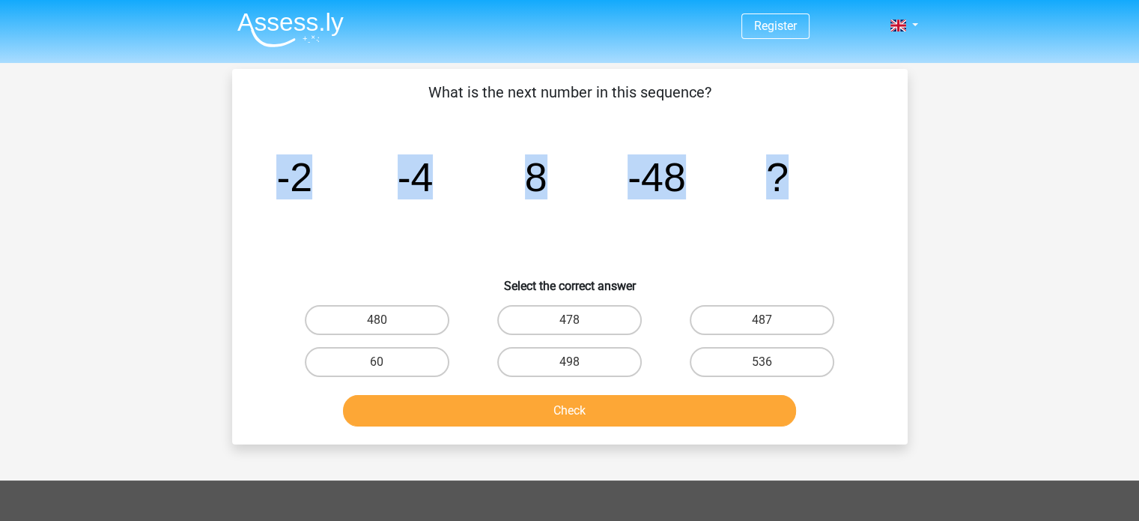
click at [796, 158] on icon "image/svg+xml -2 -4 8 -48 ?" at bounding box center [570, 190] width 604 height 151
copy g "-2 -4 8 -48 ?"
click at [377, 324] on input "480" at bounding box center [382, 325] width 10 height 10
radio input "true"
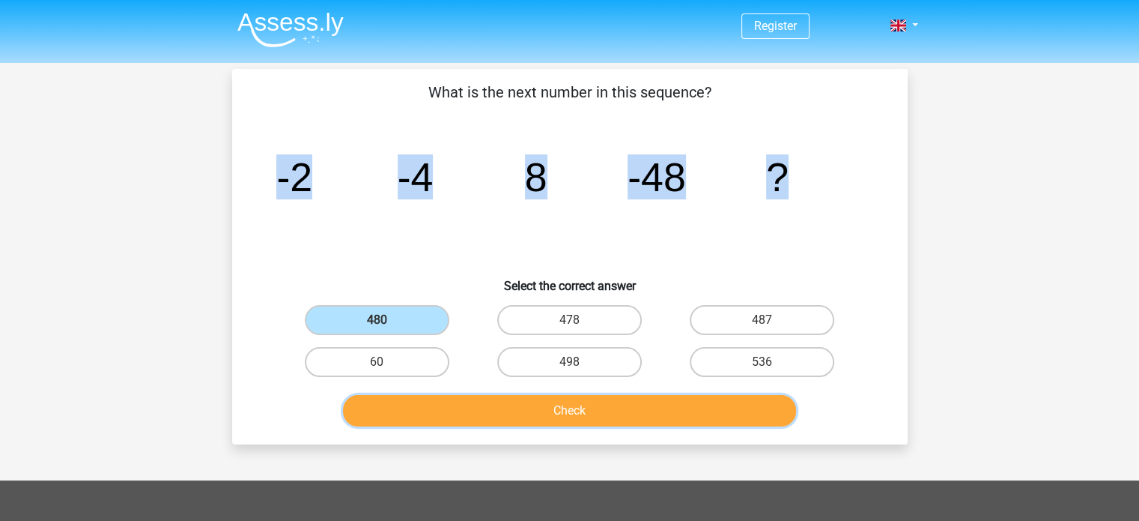
click at [577, 413] on button "Check" at bounding box center [569, 410] width 453 height 31
